Goal: Communication & Community: Answer question/provide support

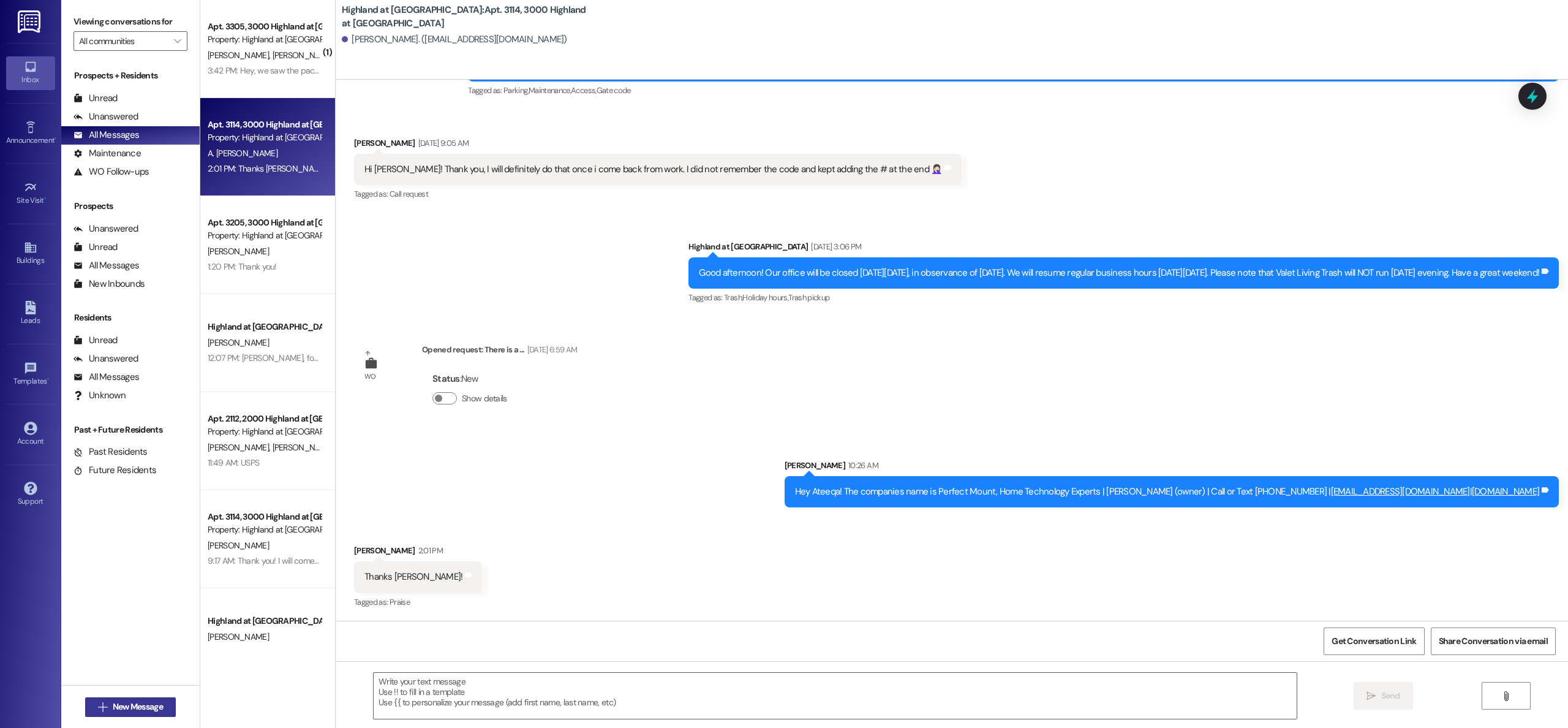
click at [141, 707] on span "New Message" at bounding box center [138, 706] width 50 height 13
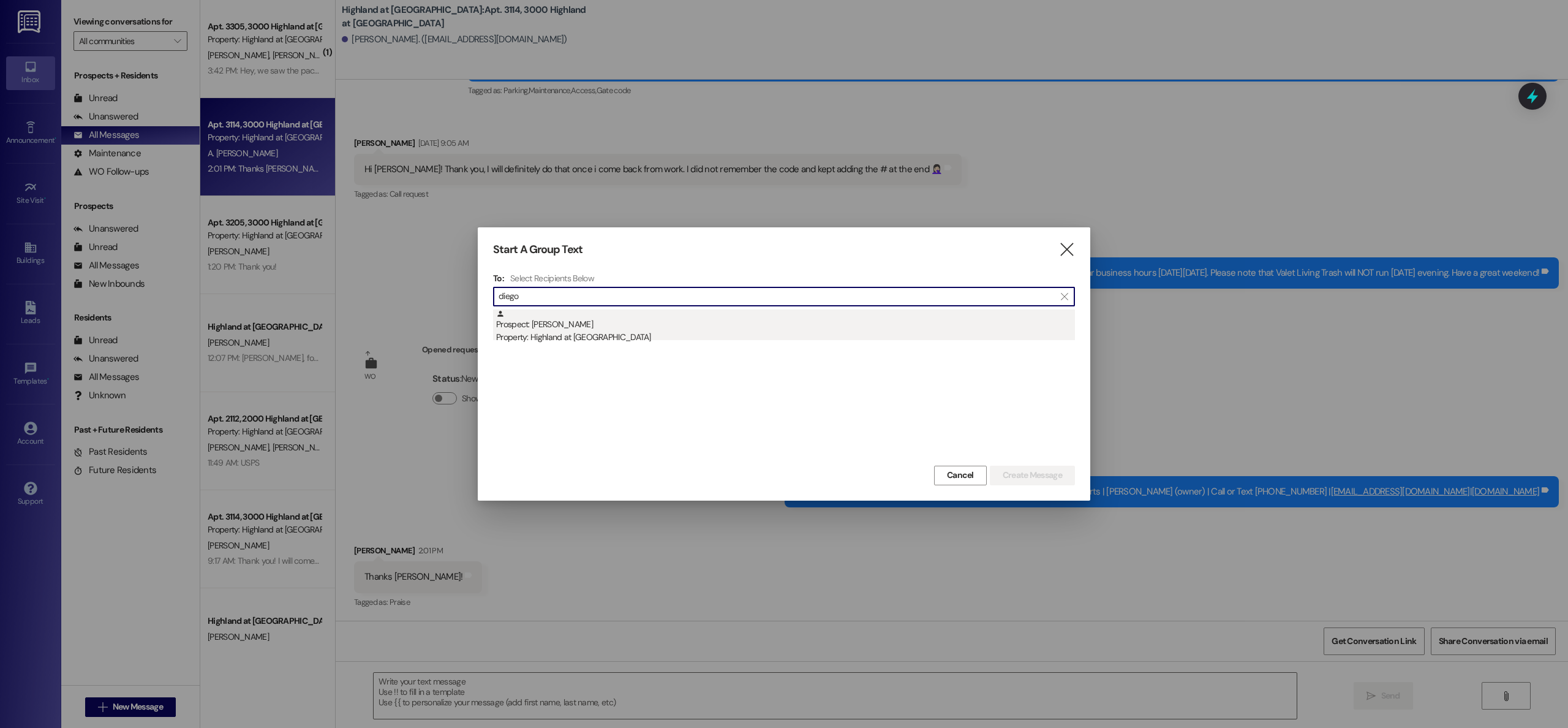
type input "diego"
click at [535, 330] on div "Prospect: [PERSON_NAME] Property: Highland at [GEOGRAPHIC_DATA]" at bounding box center [786, 327] width 579 height 35
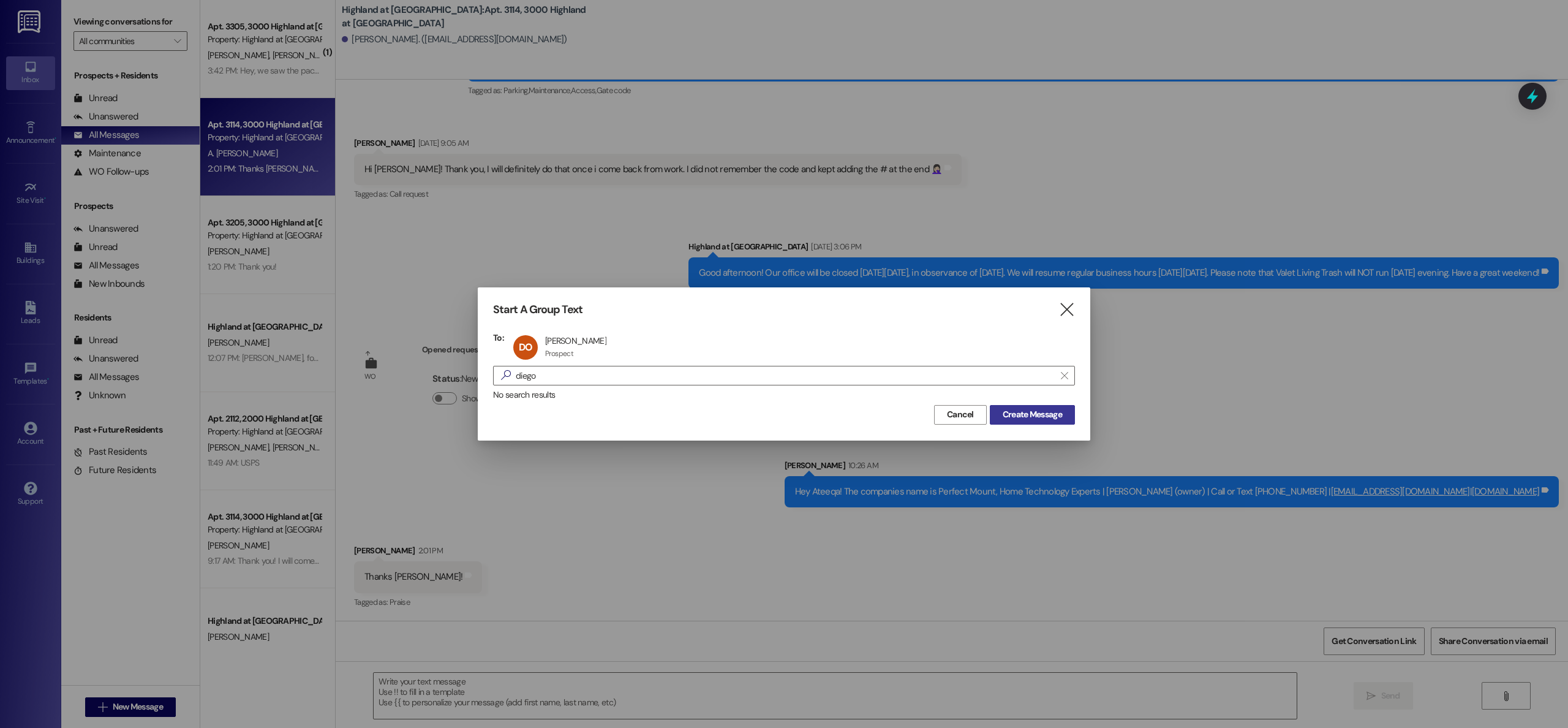
click at [1041, 410] on span "Create Message" at bounding box center [1033, 414] width 59 height 13
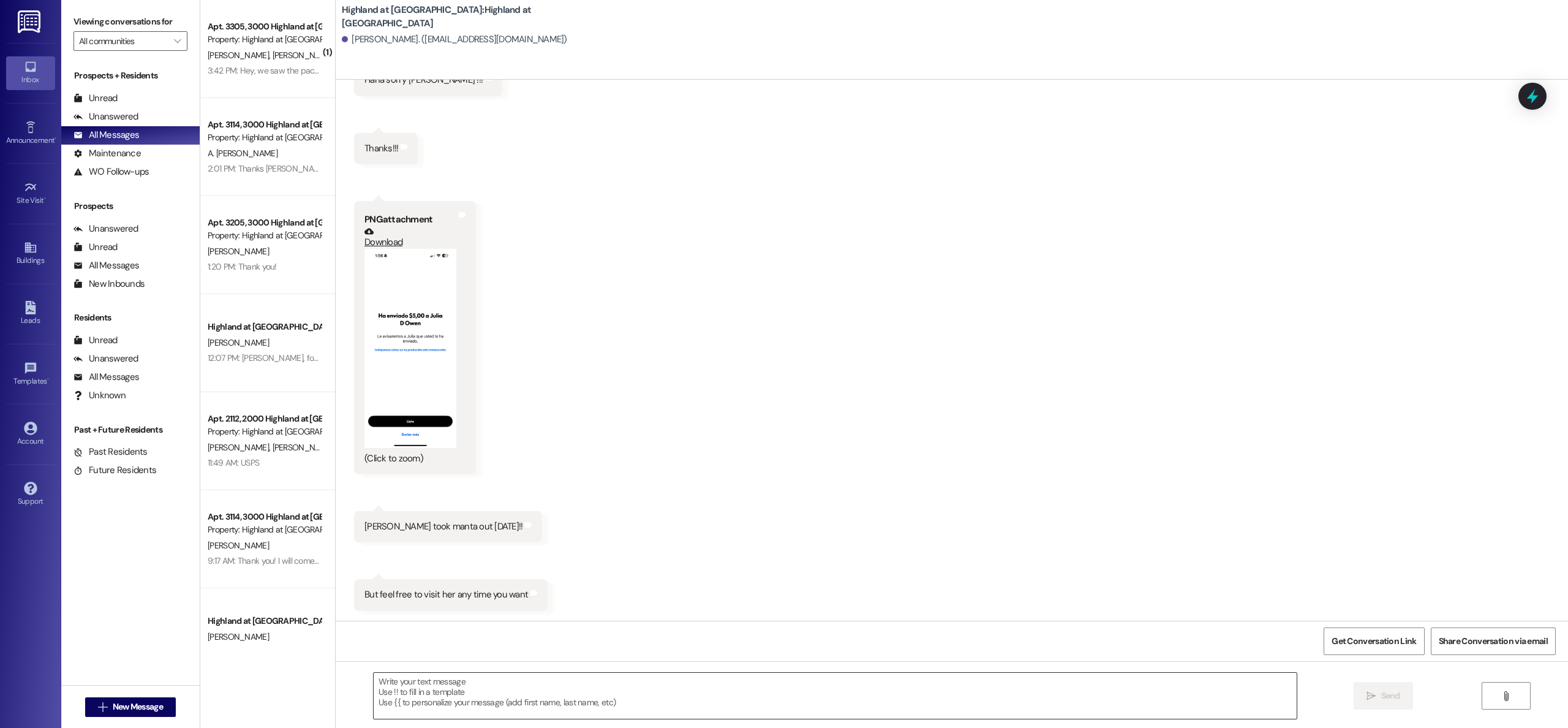
scroll to position [154, 0]
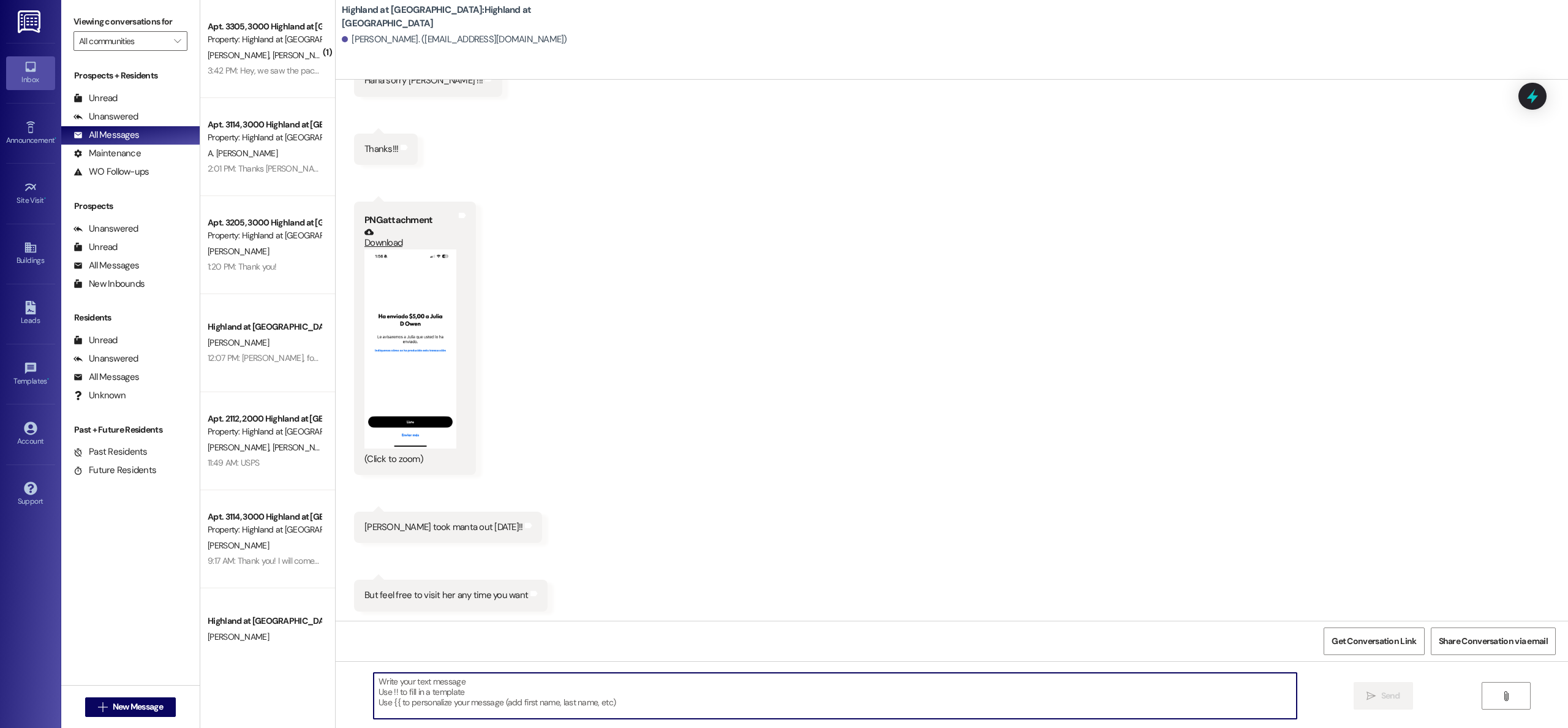
click at [475, 693] on textarea at bounding box center [835, 696] width 923 height 46
type textarea "We miss our Manta girl."
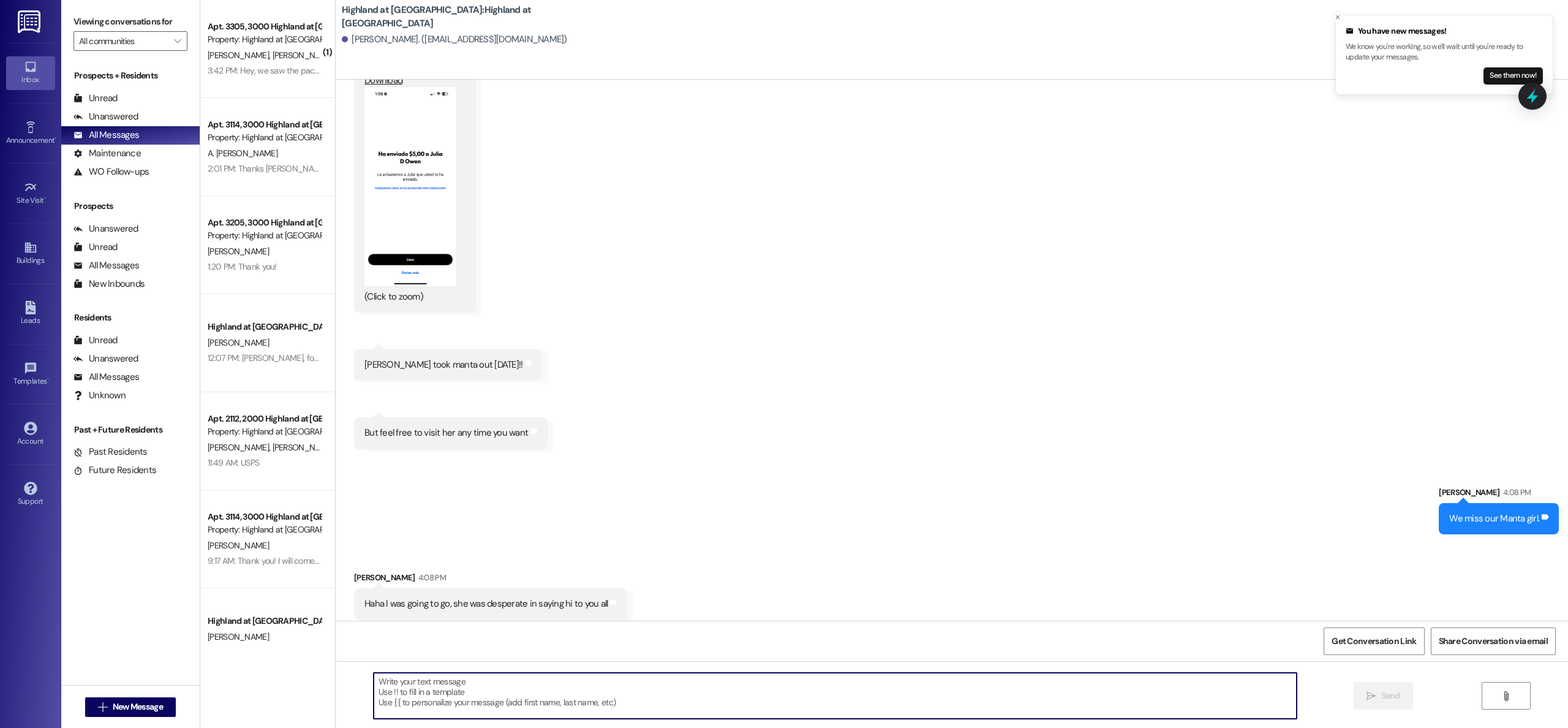
scroll to position [325, 0]
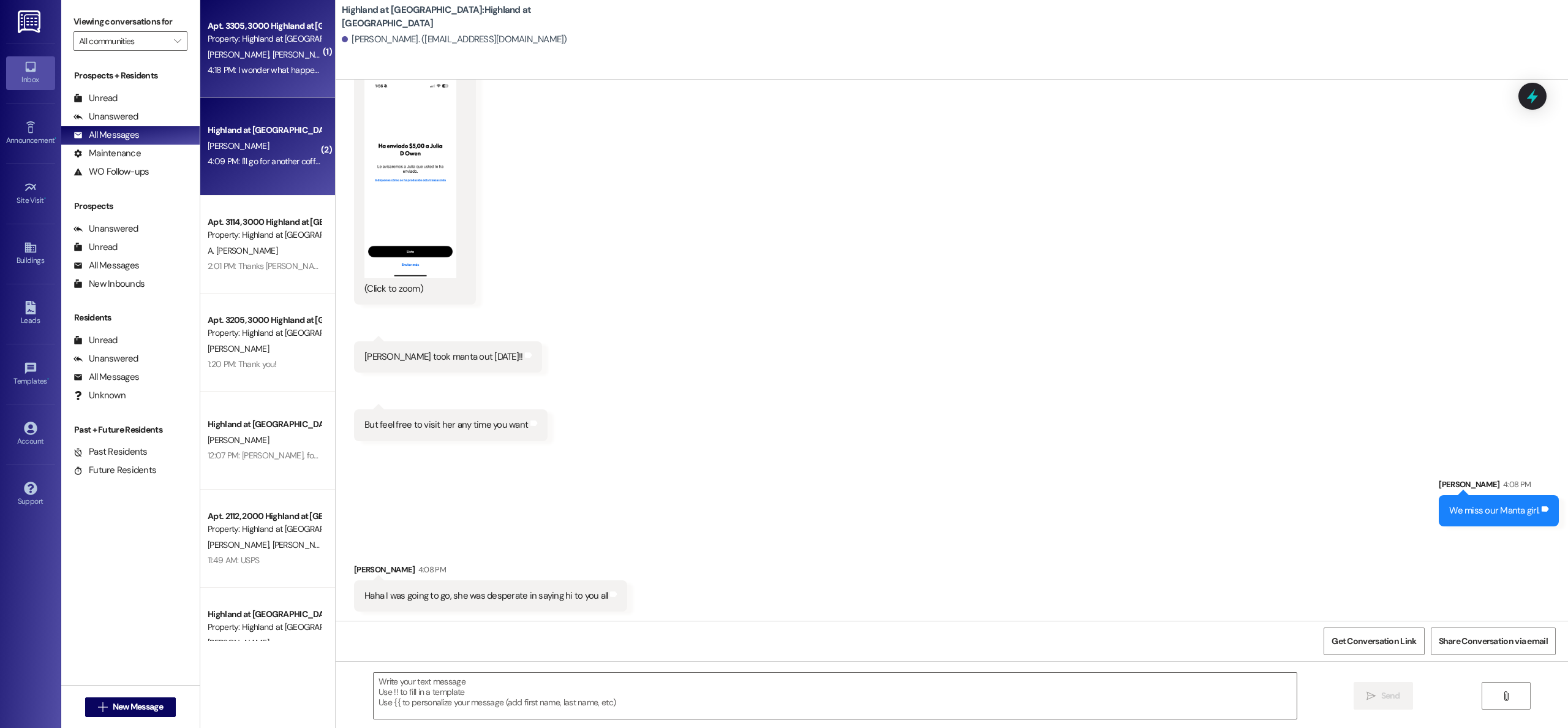
click at [255, 61] on div "( 1 ) Apt. 3305, 3000 Highland at [GEOGRAPHIC_DATA] Property: [GEOGRAPHIC_DATA]…" at bounding box center [268, 320] width 135 height 641
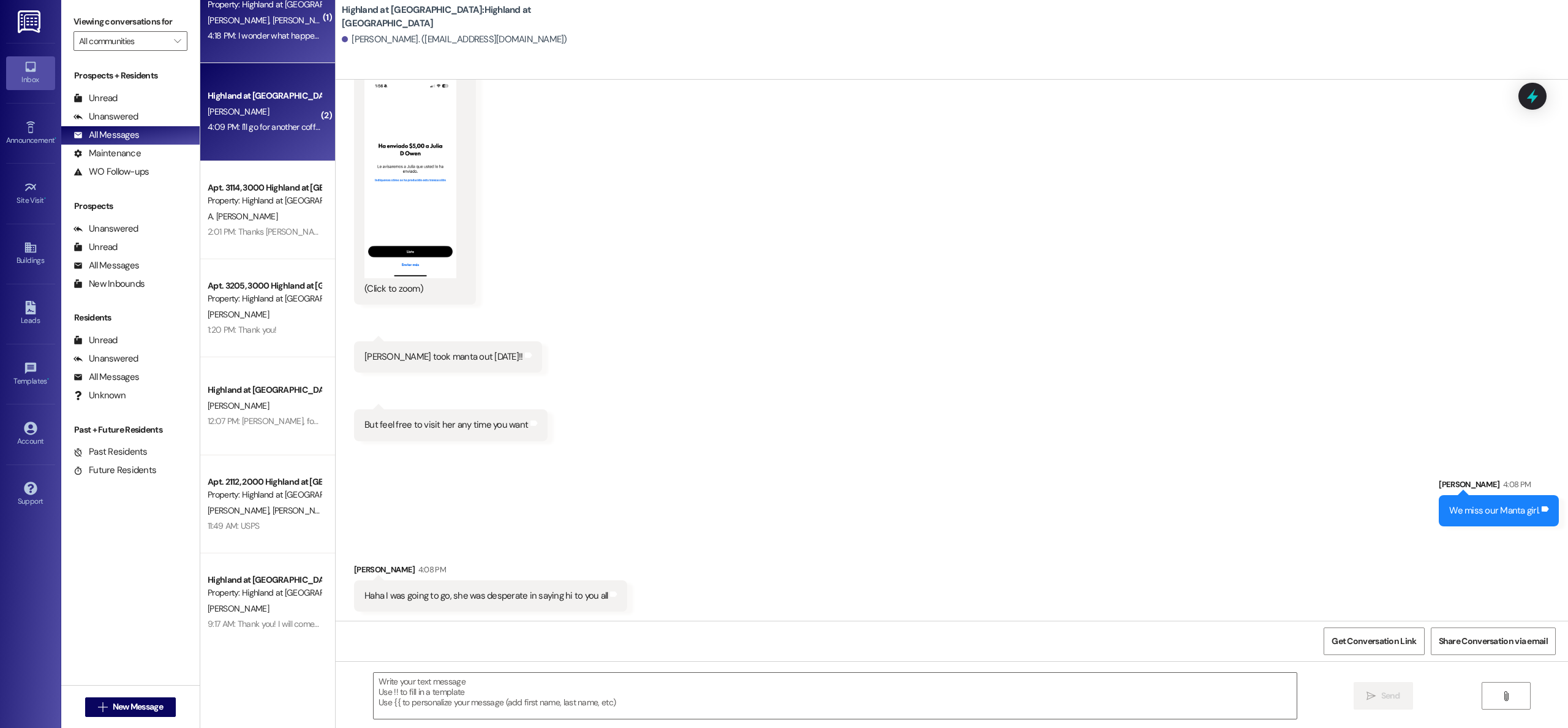
scroll to position [0, 0]
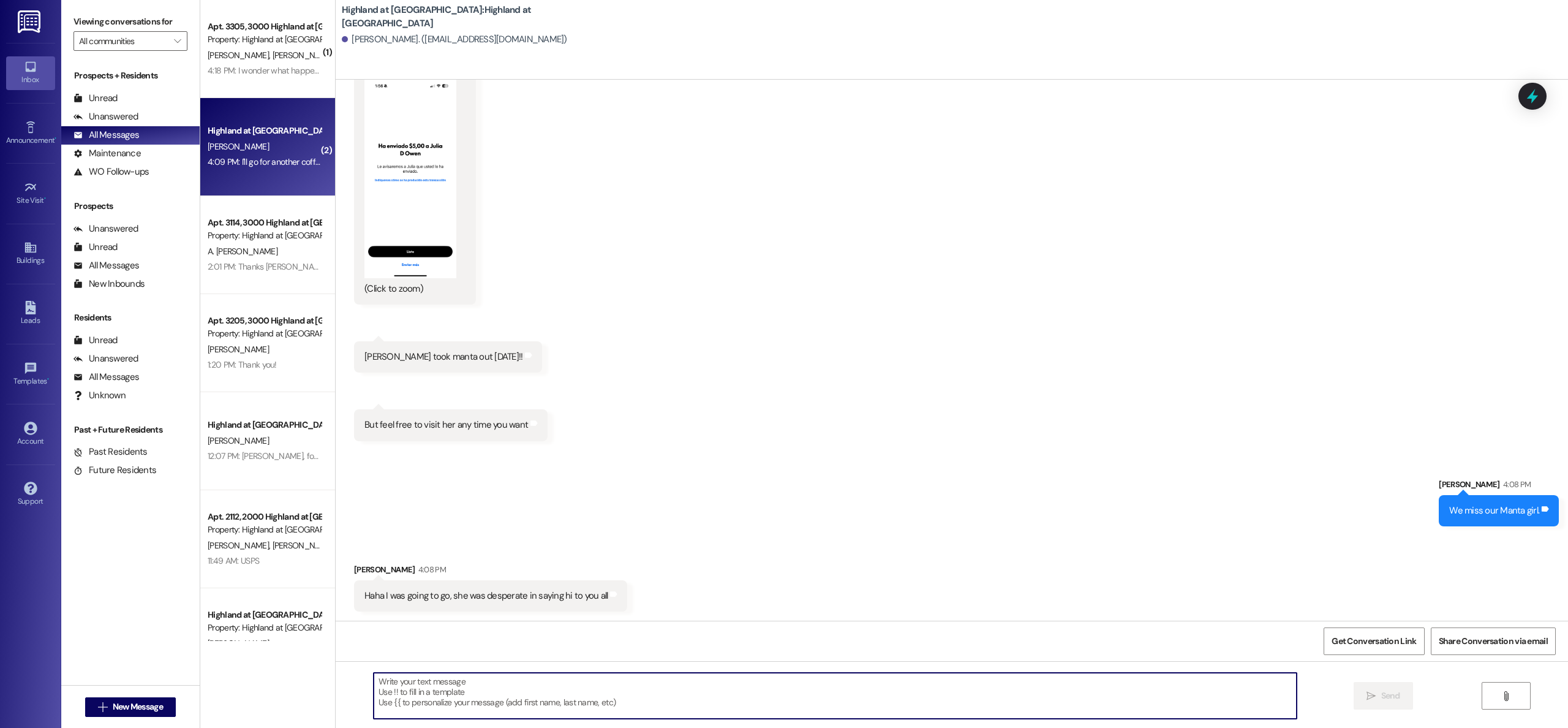
click at [505, 686] on textarea at bounding box center [835, 696] width 923 height 46
type textarea ":"
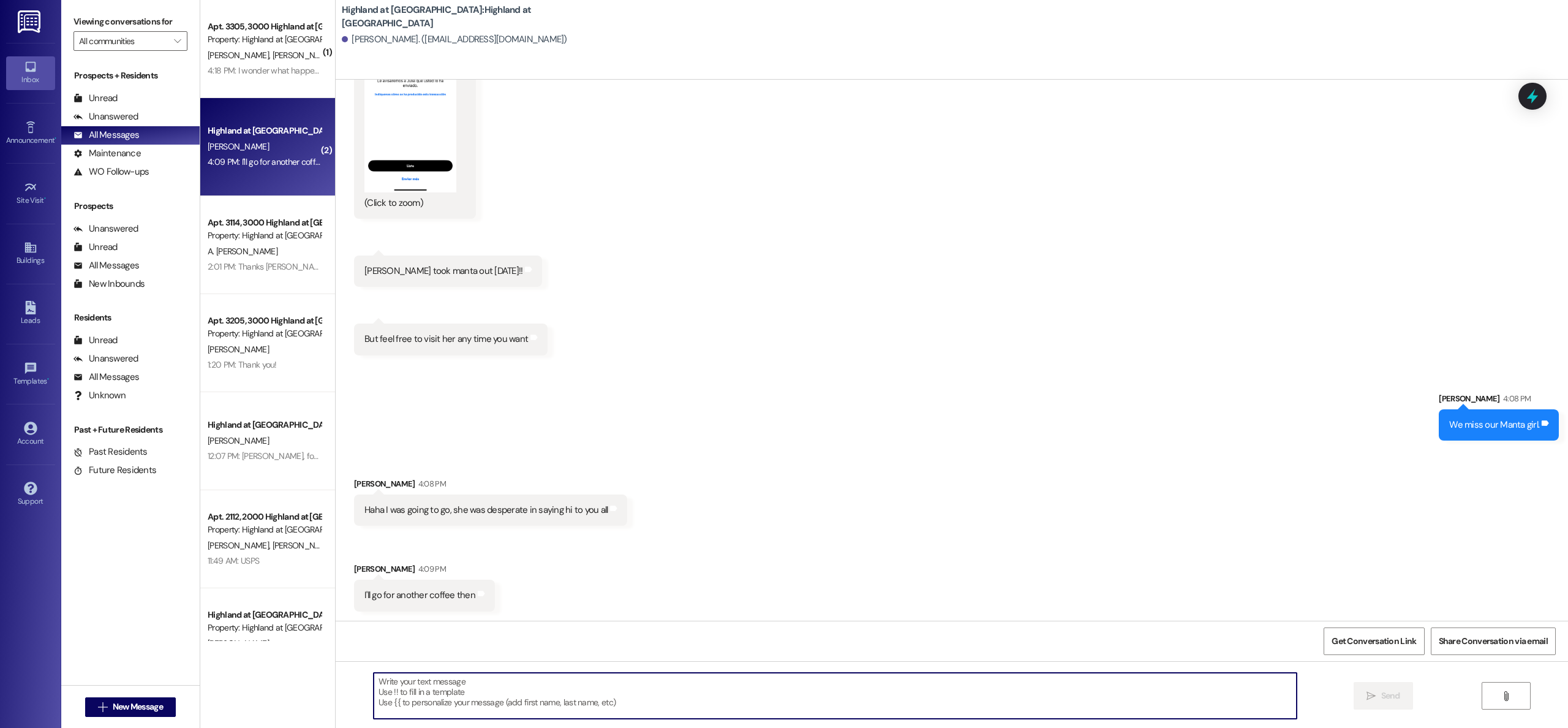
click at [580, 690] on textarea at bounding box center [835, 696] width 923 height 46
type textarea "Yay! we love our Manta"
